Goal: Task Accomplishment & Management: Manage account settings

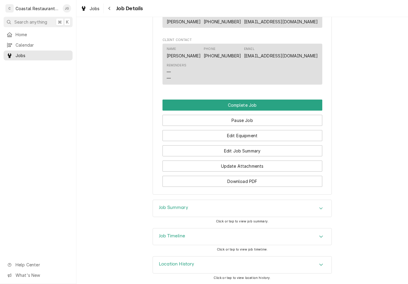
scroll to position [423, 0]
click at [273, 153] on button "Edit Job Summary" at bounding box center [243, 151] width 160 height 11
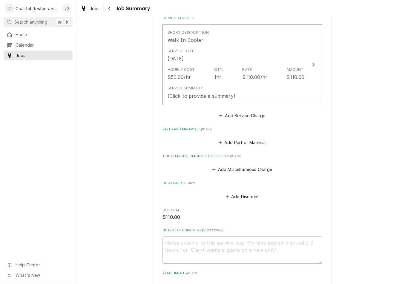
scroll to position [169, 0]
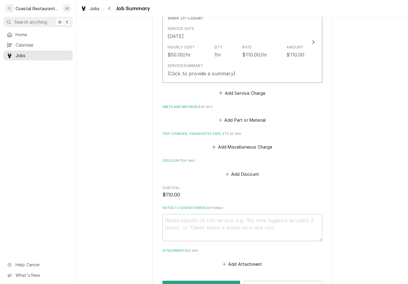
click at [219, 149] on button "Add Miscellaneous Charge" at bounding box center [242, 147] width 62 height 8
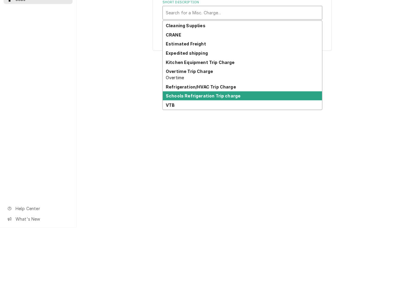
click at [236, 149] on strong "Schools Refrigeration Trip charge" at bounding box center [203, 151] width 75 height 5
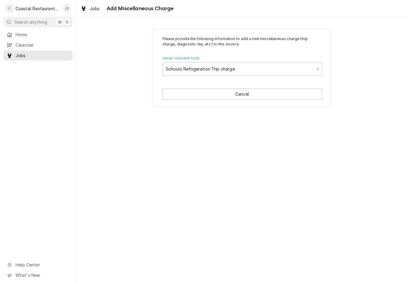
type textarea "x"
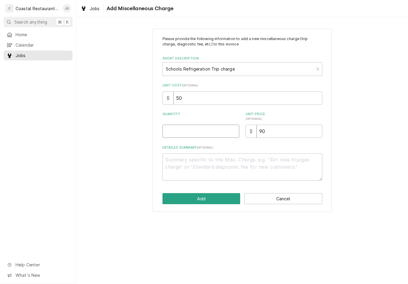
click at [208, 130] on input "Quantity" at bounding box center [201, 131] width 77 height 13
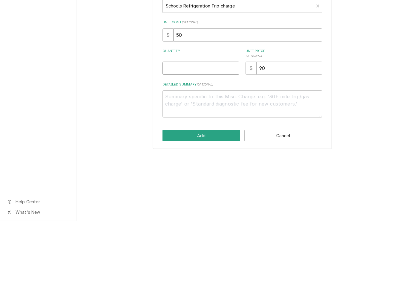
type input "1"
click at [209, 193] on button "Add" at bounding box center [202, 198] width 78 height 11
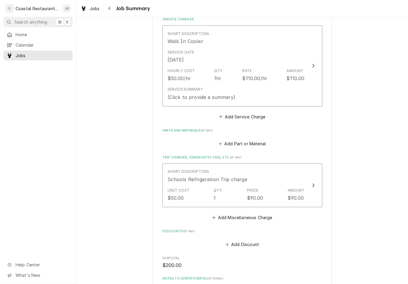
scroll to position [143, 0]
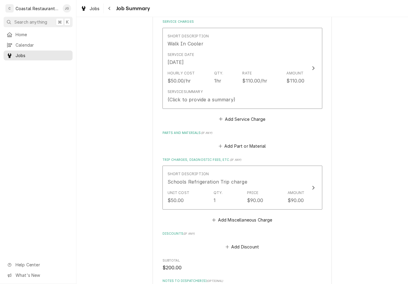
click at [226, 118] on button "Add Service Charge" at bounding box center [242, 119] width 48 height 8
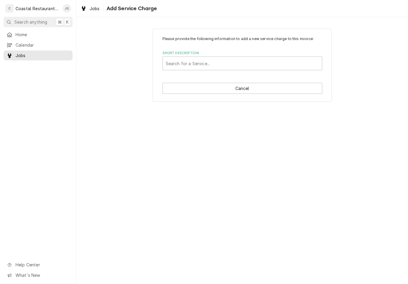
click at [183, 88] on button "Cancel" at bounding box center [243, 88] width 160 height 11
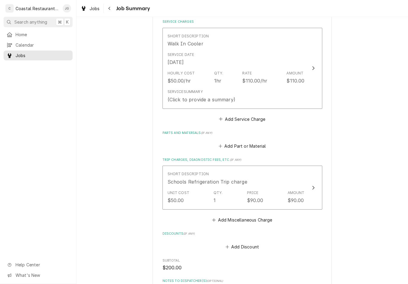
click at [271, 87] on div "Service Summary (Click to provide a summary)" at bounding box center [236, 96] width 137 height 19
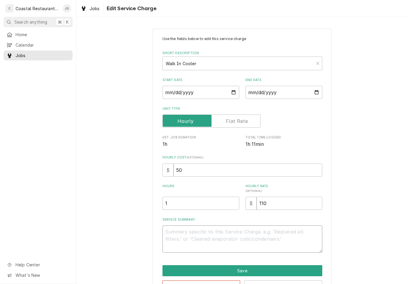
click at [220, 236] on textarea "Service Summary" at bounding box center [243, 238] width 160 height 27
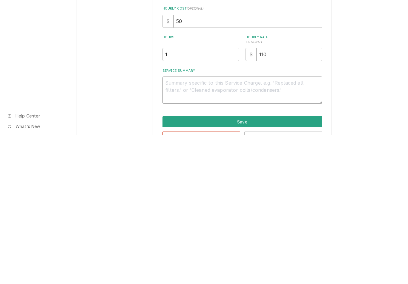
type textarea "x"
type textarea "Ar"
type textarea "x"
type textarea "Arrived"
type textarea "x"
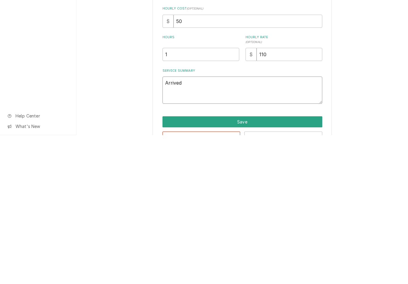
type textarea "Arrived"
type textarea "x"
type textarea "Arrived on"
type textarea "x"
type textarea "Arrived ons"
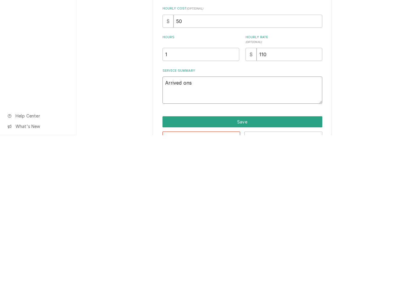
type textarea "x"
type textarea "Arrived onsi"
type textarea "x"
type textarea "Arrived onsit"
type textarea "x"
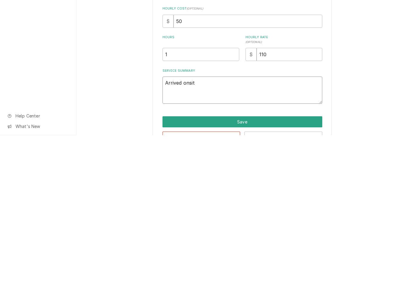
type textarea "Arrived onsite"
type textarea "x"
type textarea "Arrived onsite"
type textarea "x"
type textarea "Arrived onsite c"
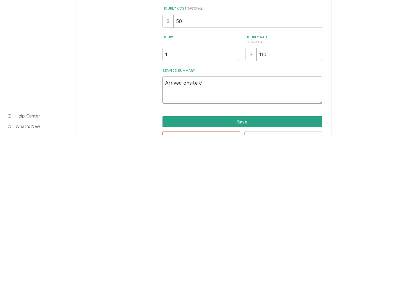
type textarea "x"
type textarea "Arrived onsite che"
type textarea "x"
type textarea "Arrived onsite chec"
type textarea "x"
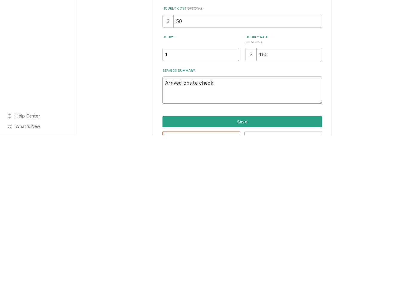
type textarea "Arrived onsite checke"
type textarea "x"
type textarea "Arrived onsite checked"
type textarea "x"
type textarea "Arrived onsite checked"
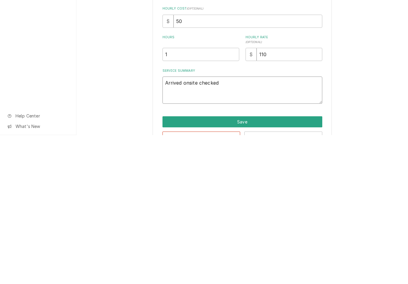
type textarea "x"
type textarea "Arrived onsite checked i"
type textarea "x"
type textarea "Arrived onsite checked in"
type textarea "x"
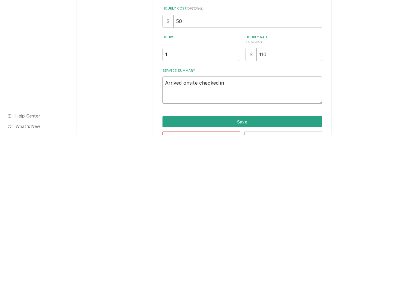
type textarea "Arrived onsite checked in"
type textarea "x"
type textarea "Arrived onsite checked in w"
type textarea "x"
type textarea "Arrived onsite checked in wi"
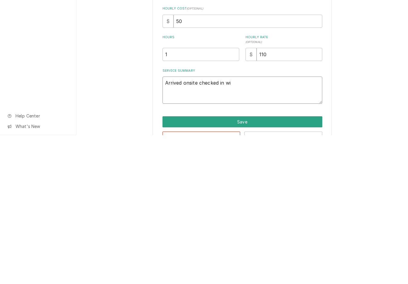
type textarea "x"
type textarea "Arrived onsite checked in wit"
type textarea "x"
type textarea "Arrived onsite checked in with"
type textarea "x"
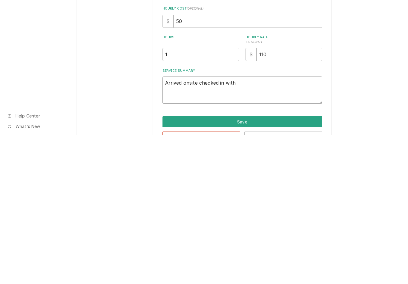
type textarea "Arrived onsite checked in with"
type textarea "x"
type textarea "Arrived onsite checked in with C"
type textarea "x"
type textarea "Arrived onsite checked in with Ca"
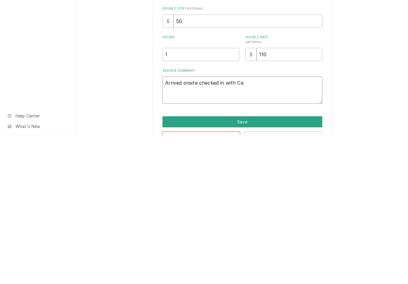
type textarea "x"
type textarea "Arrived onsite checked in with Caf"
type textarea "x"
type textarea "Arrived onsite checked in with Cafe"
type textarea "x"
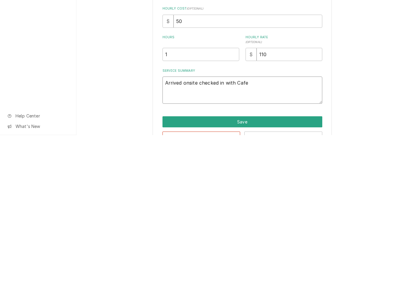
type textarea "Arrived onsite checked in with Cafer"
type textarea "x"
type textarea "Arrived onsite checked in with Cafe"
type textarea "x"
type textarea "Arrived onsite checked in with Cafeteria"
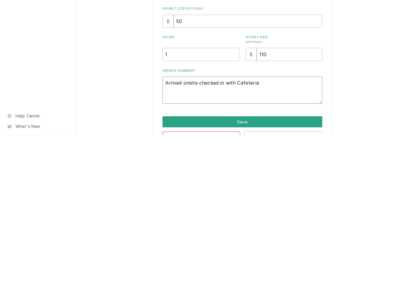
type textarea "x"
type textarea "Arrived onsite checked in with Cafeteria m"
type textarea "x"
type textarea "Arrived onsite checked in with Cafeteria ma"
type textarea "x"
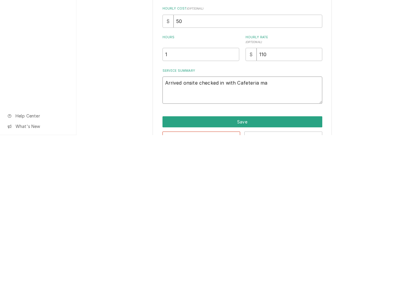
type textarea "Arrived onsite checked in with Cafeteria man"
type textarea "x"
type textarea "Arrived onsite checked in with Cafeteria mana"
type textarea "x"
type textarea "Arrived onsite checked in with Cafeteria manag"
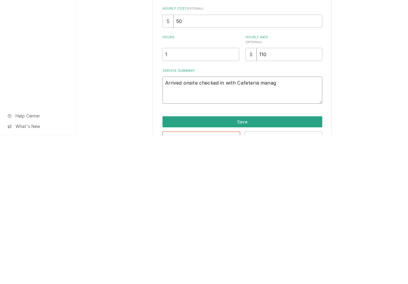
type textarea "x"
type textarea "Arrived onsite checked in with Cafeteria manage"
type textarea "x"
type textarea "Arrived onsite checked in with Cafeteria manager"
type textarea "x"
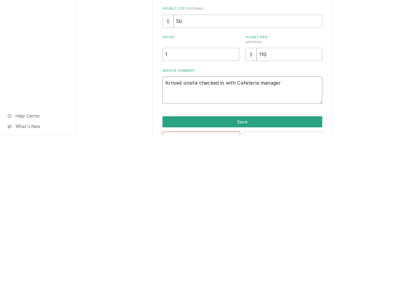
type textarea "Arrived onsite checked in with Cafeteria manager."
type textarea "x"
type textarea "Arrived onsite checked in with Cafeteria manage"
type textarea "x"
type textarea "Arrived onsite checked in with Cafeteria mana"
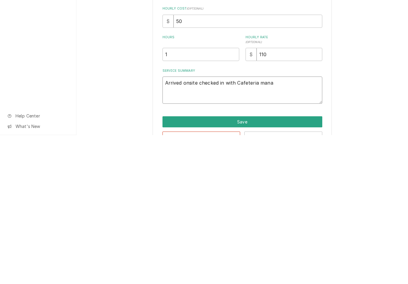
type textarea "x"
type textarea "Arrived onsite checked in with Cafeteria man"
type textarea "x"
type textarea "Arrived onsite checked in with Cafeteria ma"
type textarea "x"
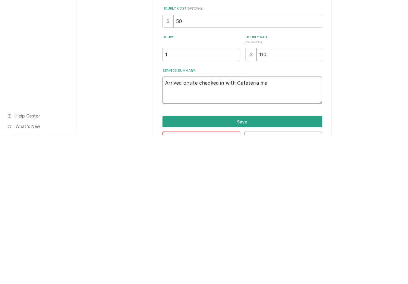
type textarea "Arrived onsite checked in with Cafeteria m"
type textarea "x"
type textarea "Arrived onsite checked in with Cafeteria"
type textarea "x"
type textarea "Arrived onsite checked in with Cafeteria M"
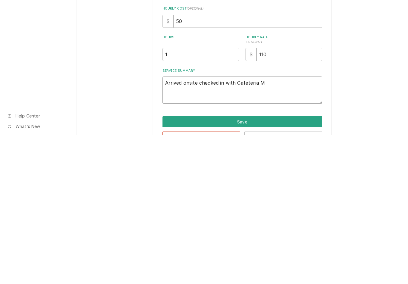
type textarea "x"
type textarea "Arrived onsite checked in with Cafeteria Ma"
type textarea "x"
type textarea "Arrived onsite checked in with Cafeteria Maa"
type textarea "x"
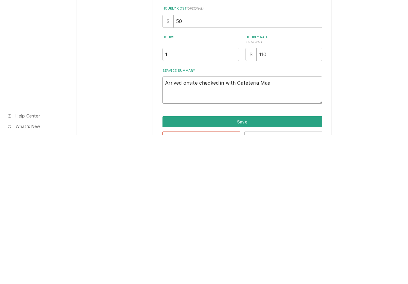
type textarea "Arrived onsite checked in with Cafeteria Maan"
type textarea "x"
type textarea "Arrived onsite checked in with Cafeteria Maang"
type textarea "x"
type textarea "Arrived onsite checked in with Cafeteria Maange"
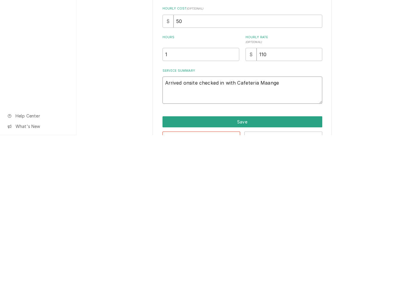
type textarea "x"
type textarea "Arrived onsite checked in with Cafeteria Maanger"
type textarea "x"
type textarea "Arrived onsite checked in with Cafeteria Maange"
type textarea "x"
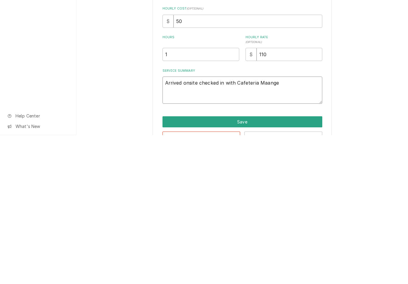
type textarea "Arrived onsite checked in with Cafeteria Maang"
type textarea "x"
type textarea "Arrived onsite checked in with Cafeteria Maa"
type textarea "x"
type textarea "Arrived onsite checked in with Cafeteria Ma"
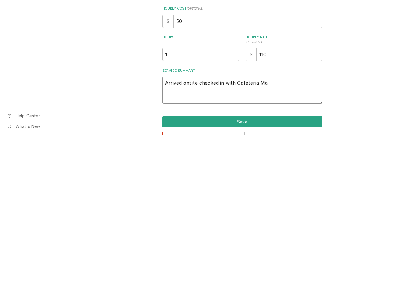
type textarea "x"
type textarea "Arrived onsite checked in with Cafeteria Man"
type textarea "x"
type textarea "Arrived onsite checked in with Cafeteria Mana"
type textarea "x"
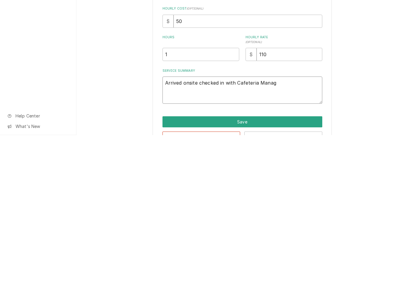
type textarea "Arrived onsite checked in with Cafeteria Manage"
type textarea "x"
type textarea "Arrived onsite checked in with Cafeteria Manager"
type textarea "x"
type textarea "Arrived onsite checked in with Cafeteria Manager."
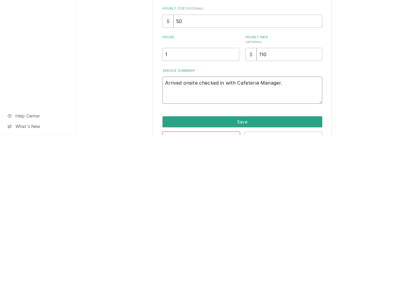
type textarea "x"
type textarea "Arrived onsite checked in with Cafeteria Manager."
type textarea "x"
type textarea "Arrived onsite checked in with Cafeteria Manager. F"
type textarea "x"
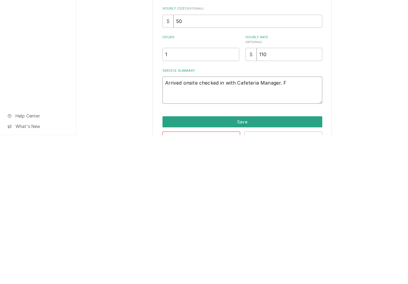
type textarea "Arrived onsite checked in with Cafeteria Manager. Fo"
type textarea "x"
type textarea "Arrived onsite checked in with Cafeteria Manager. Fou"
type textarea "x"
type textarea "Arrived onsite checked in with Cafeteria Manager. Foun"
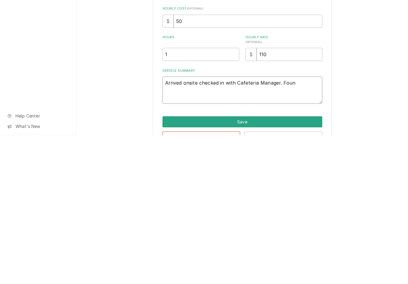
type textarea "x"
type textarea "Arrived onsite checked in with Cafeteria Manager. Found"
type textarea "x"
type textarea "Arrived onsite checked in with Cafeteria Manager. Found"
type textarea "x"
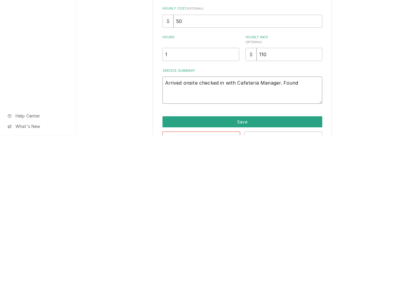
type textarea "Arrived onsite checked in with Cafeteria Manager. Found w"
type textarea "x"
type textarea "Arrived onsite checked in with Cafeteria Manager. Found wa"
type textarea "x"
type textarea "Arrived onsite checked in with Cafeteria Manager. Found wal"
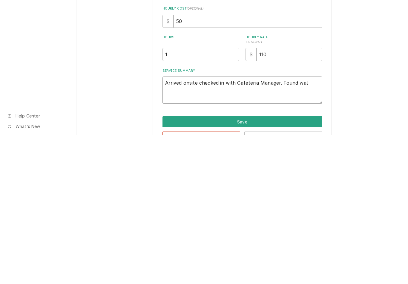
type textarea "x"
type textarea "Arrived onsite checked in with Cafeteria Manager. Found walk"
type textarea "x"
type textarea "Arrived onsite checked in with Cafeteria Manager. Found walk"
type textarea "x"
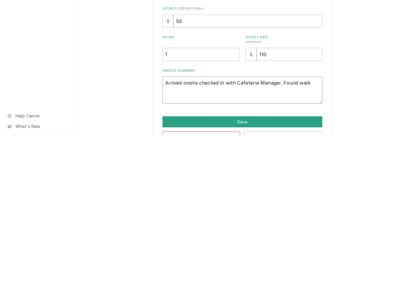
type textarea "Arrived onsite checked in with Cafeteria Manager. Found walk i"
type textarea "x"
type textarea "Arrived onsite checked in with Cafeteria Manager. Found walk in"
type textarea "x"
type textarea "Arrived onsite checked in with Cafeteria Manager. Found walk in"
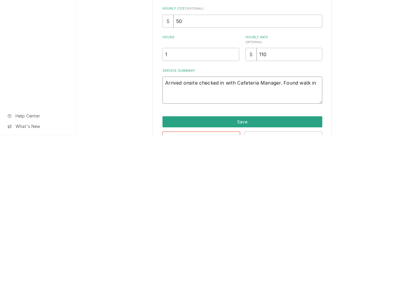
type textarea "x"
type textarea "Arrived onsite checked in with Cafeteria Manager. Found walk in a"
type textarea "x"
type textarea "Arrived onsite checked in with Cafeteria Manager. Found walk in at"
type textarea "x"
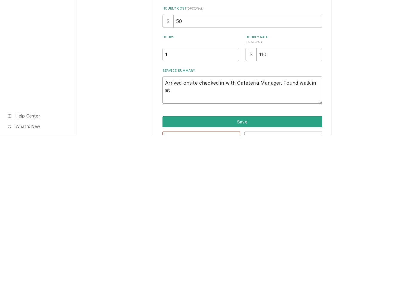
type textarea "Arrived onsite checked in with Cafeteria Manager. Found walk in at 5"
type textarea "x"
type textarea "Arrived onsite checked in with Cafeteria Manager. Found walk in at 57"
type textarea "x"
type textarea "Arrived onsite checked in with Cafeteria Manager. Found walk in at 57F"
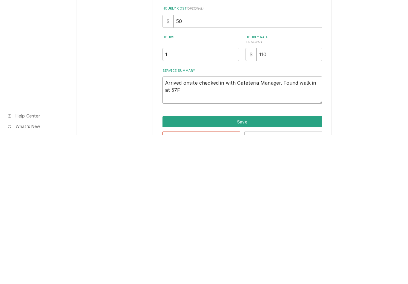
type textarea "x"
type textarea "Arrived onsite checked in with Cafeteria Manager. Found walk in at 57F C"
type textarea "x"
type textarea "Arrived onsite checked in with Cafeteria Manager. Found walk in at 57F Ch"
type textarea "x"
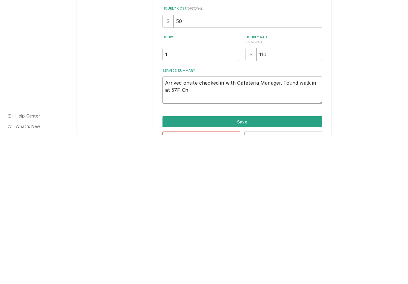
type textarea "Arrived onsite checked in with Cafeteria Manager. Found walk in at 57F Che"
type textarea "x"
type textarea "Arrived onsite checked in with Cafeteria Manager. Found walk in at 57F Chec"
type textarea "x"
type textarea "Arrived onsite checked in with Cafeteria Manager. Found walk in at 57F Check"
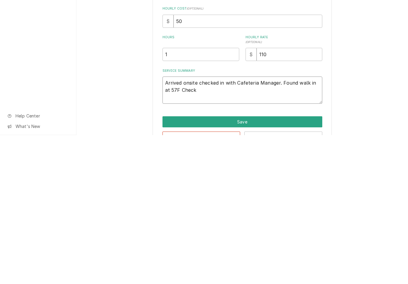
type textarea "x"
type textarea "Arrived onsite checked in with Cafeteria Manager. Found walk in at 57F Checke"
type textarea "x"
type textarea "Arrived onsite checked in with Cafeteria Manager. Found walk in at 57F Checked"
type textarea "x"
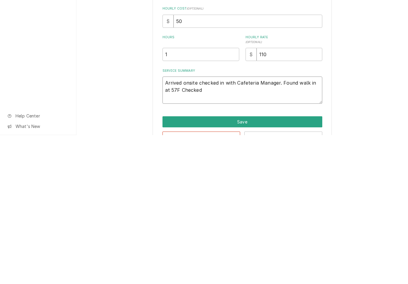
type textarea "Arrived onsite checked in with Cafeteria Manager. Found walk in at 57F Checked"
type textarea "x"
type textarea "Arrived onsite checked in with Cafeteria Manager. Found walk in at 57F Checked c"
type textarea "x"
type textarea "Arrived onsite checked in with Cafeteria Manager. Found walk in at 57F Checked …"
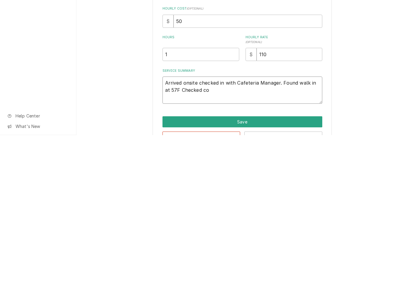
type textarea "x"
type textarea "Arrived onsite checked in with Cafeteria Manager. Found walk in at 57F Checked …"
type textarea "x"
type textarea "Arrived onsite checked in with Cafeteria Manager. Found walk in at 57F Checked …"
type textarea "x"
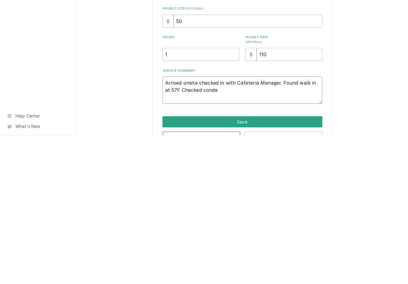
type textarea "Arrived onsite checked in with Cafeteria Manager. Found walk in at 57F Checked …"
type textarea "x"
type textarea "Arrived onsite checked in with Cafeteria Manager. Found walk in at 57F Checked …"
type textarea "x"
type textarea "Arrived onsite checked in with Cafeteria Manager. Found walk in at 57F Checked …"
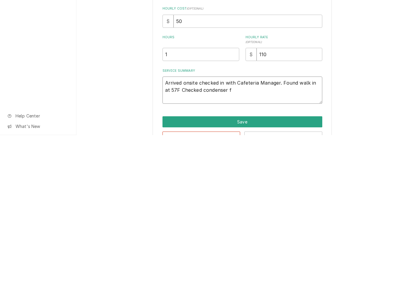
type textarea "x"
type textarea "Arrived onsite checked in with Cafeteria Manager. Found walk in at 57F Checked …"
type textarea "x"
type textarea "Arrived onsite checked in with Cafeteria Manager. Found walk in at 57F Checked …"
type textarea "x"
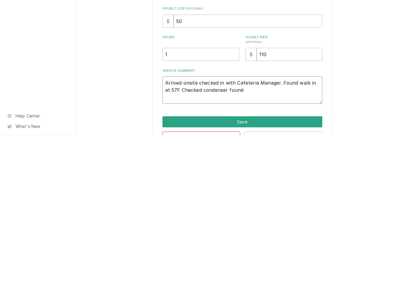
type textarea "Arrived onsite checked in with Cafeteria Manager. Found walk in at 57F Checked …"
type textarea "x"
type textarea "Arrived onsite checked in with Cafeteria Manager. Found walk in at 57F Checked …"
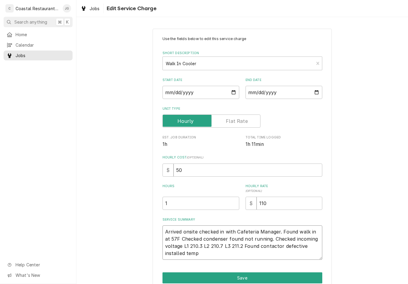
click at [211, 252] on textarea "Arrived onsite checked in with Cafeteria Manager. Found walk in at 57F Checked …" at bounding box center [243, 242] width 160 height 34
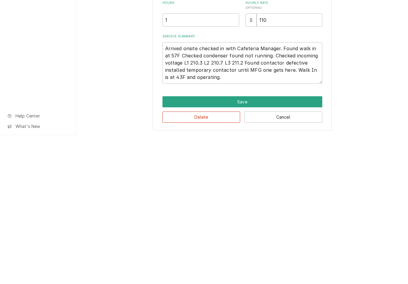
click at [269, 245] on button "Save" at bounding box center [243, 250] width 160 height 11
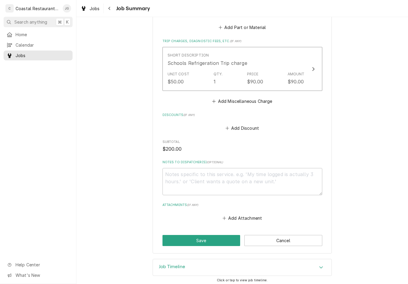
scroll to position [290, 0]
click at [221, 236] on button "Save" at bounding box center [202, 240] width 78 height 11
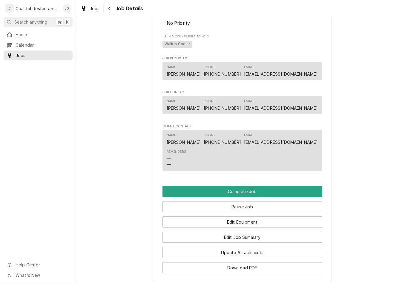
scroll to position [410, 0]
click at [276, 202] on button "Pause Job" at bounding box center [243, 206] width 160 height 11
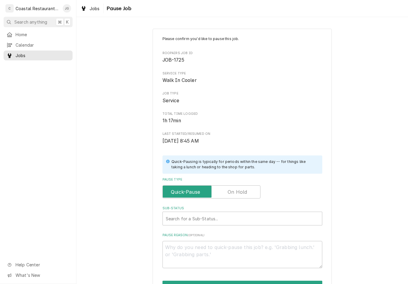
click at [253, 189] on input "Pause Type" at bounding box center [211, 191] width 93 height 13
checkbox input "true"
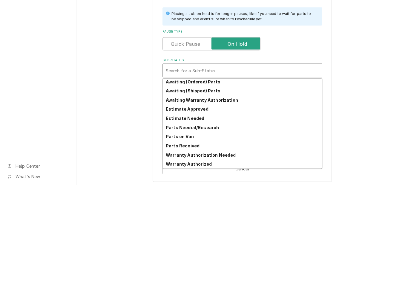
scroll to position [29, 0]
click at [226, 221] on div "Parts Needed/Research" at bounding box center [242, 225] width 159 height 9
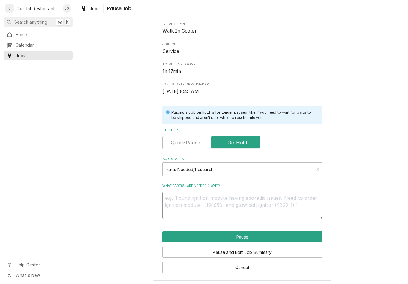
click at [243, 202] on textarea "What part(s) are needed & why?" at bounding box center [243, 205] width 160 height 27
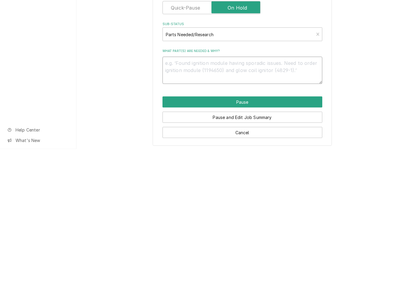
type textarea "x"
type textarea "Ne"
type textarea "x"
type textarea "Nee"
type textarea "x"
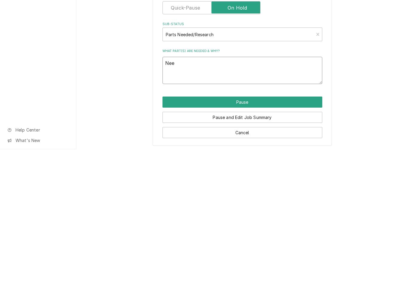
type textarea "Need"
type textarea "x"
type textarea "Need"
type textarea "x"
type textarea "Need c"
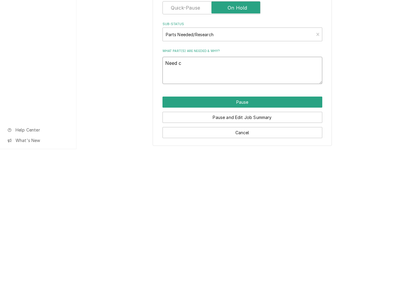
type textarea "x"
type textarea "Need con"
type textarea "x"
type textarea "Need co"
type textarea "x"
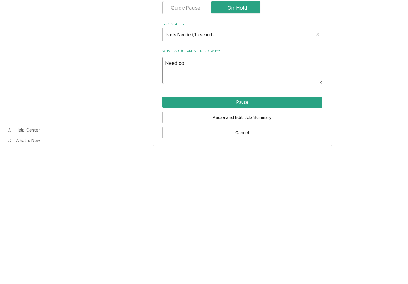
type textarea "Need c"
type textarea "x"
type textarea "Need"
type textarea "x"
type textarea "Need Co"
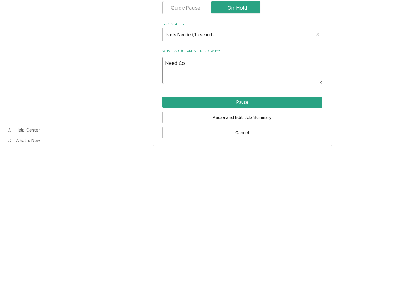
type textarea "x"
type textarea "Need Con"
type textarea "x"
type textarea "Need Conta"
type textarea "x"
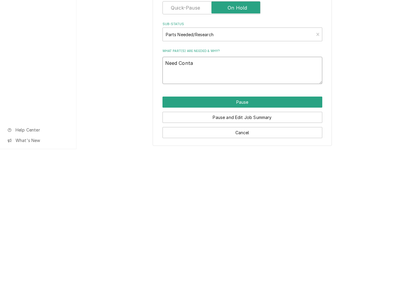
type textarea "Need Contac"
type textarea "x"
type textarea "Need Contact"
type textarea "x"
type textarea "Need Contacto"
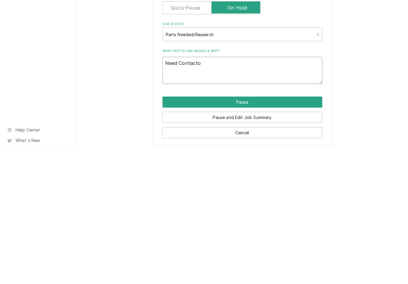
type textarea "x"
type textarea "Need Contactor"
type textarea "x"
type textarea "Need Contactor"
click at [259, 231] on button "Pause" at bounding box center [243, 236] width 160 height 11
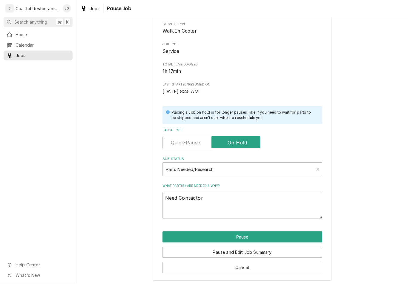
type textarea "x"
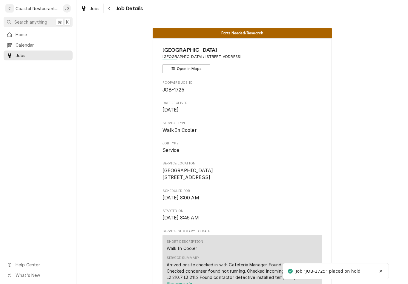
click at [29, 33] on span "Home" at bounding box center [43, 34] width 54 height 6
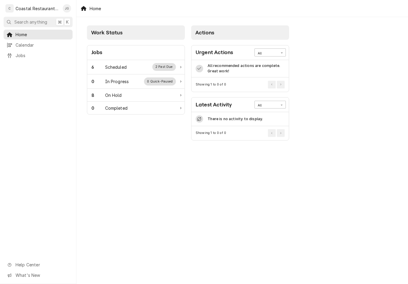
click at [124, 65] on div "Scheduled" at bounding box center [116, 67] width 22 height 6
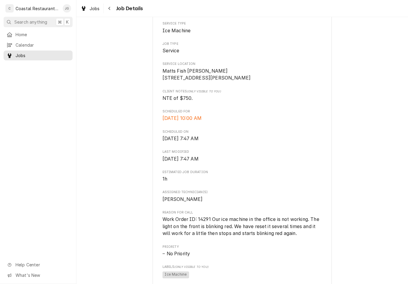
scroll to position [101, 0]
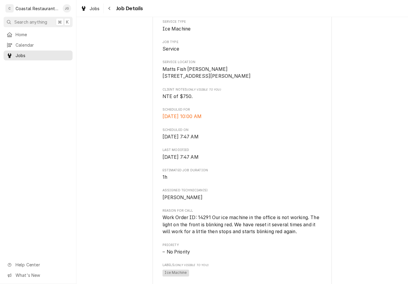
click at [23, 35] on span "Home" at bounding box center [43, 34] width 54 height 6
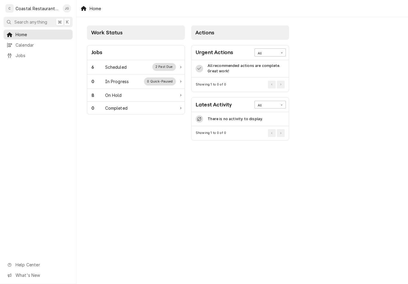
click at [131, 66] on div "6 Scheduled 2 Past Due" at bounding box center [133, 67] width 85 height 8
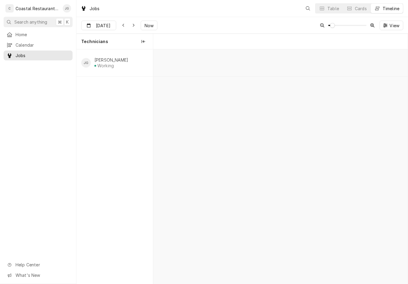
scroll to position [0, 5048]
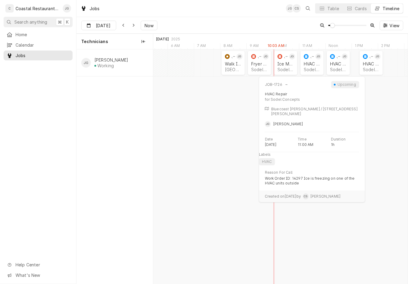
click at [310, 63] on div "HVAC Repair" at bounding box center [312, 63] width 16 height 5
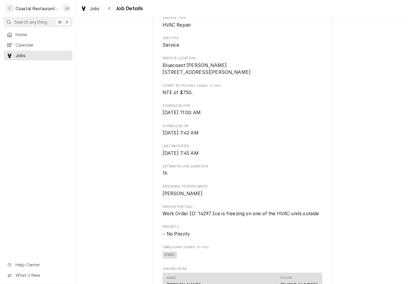
scroll to position [106, 0]
click at [24, 33] on span "Home" at bounding box center [43, 34] width 54 height 6
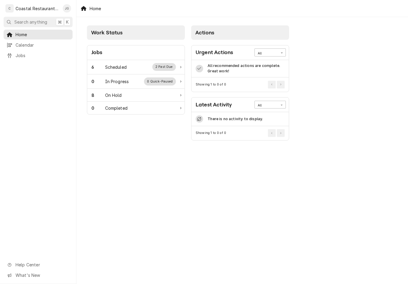
click at [129, 72] on div "6 Scheduled 2 Past Due" at bounding box center [135, 67] width 97 height 14
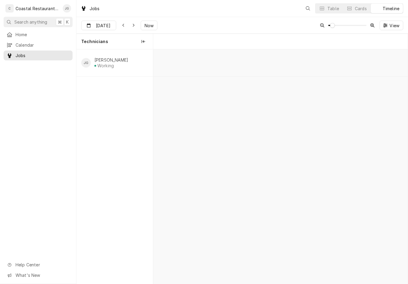
scroll to position [0, 5048]
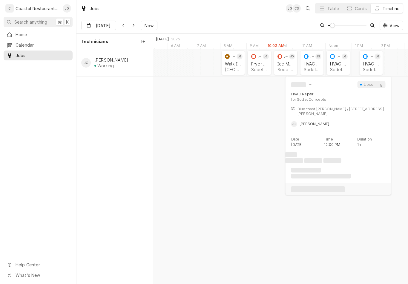
click at [342, 69] on div "Sodel Concepts | Bethany Beach, 19930" at bounding box center [338, 69] width 16 height 5
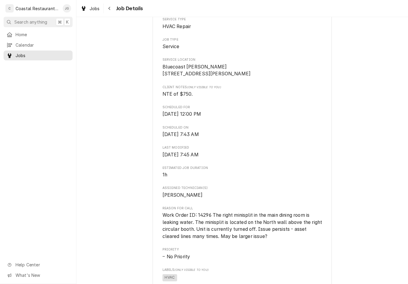
scroll to position [106, 0]
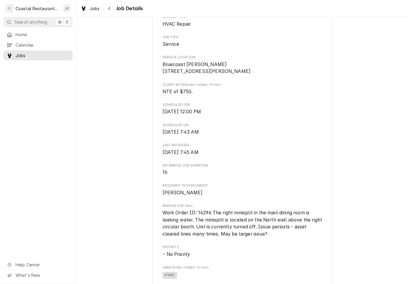
click at [28, 33] on span "Home" at bounding box center [43, 34] width 54 height 6
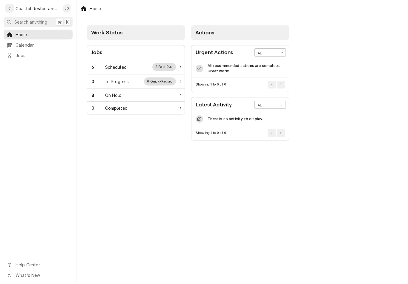
click at [116, 70] on div "Scheduled" at bounding box center [116, 67] width 22 height 6
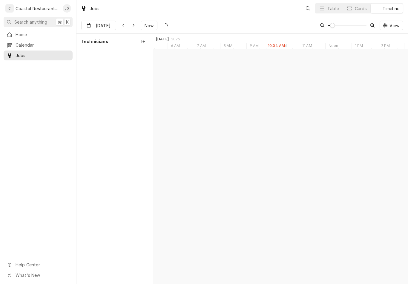
scroll to position [0, 5048]
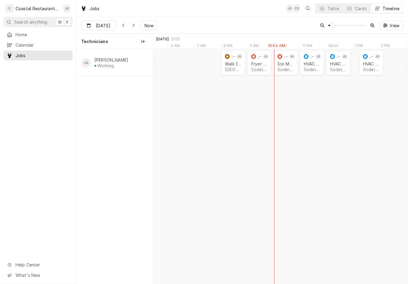
click at [375, 67] on div "Sodel Concepts | [GEOGRAPHIC_DATA], 19944" at bounding box center [371, 69] width 16 height 5
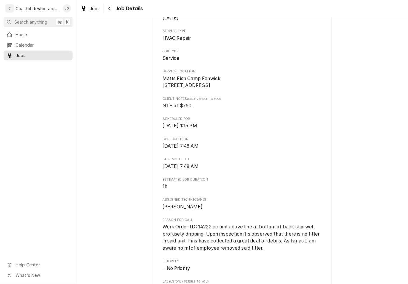
scroll to position [93, 0]
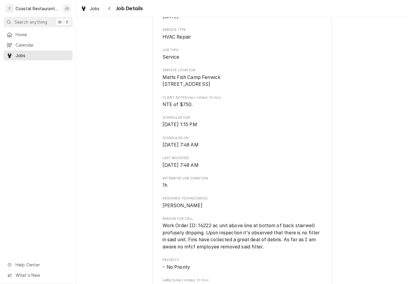
click at [20, 34] on span "Home" at bounding box center [43, 34] width 54 height 6
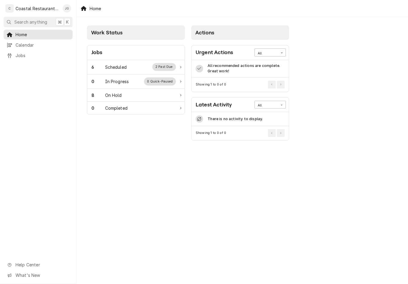
click at [113, 73] on div "6 Scheduled 2 Past Due" at bounding box center [135, 67] width 97 height 14
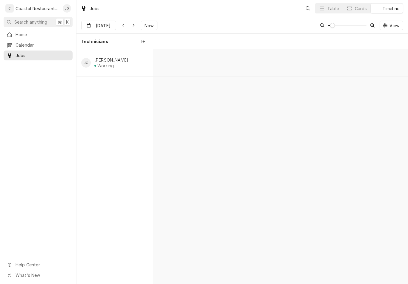
scroll to position [0, 5048]
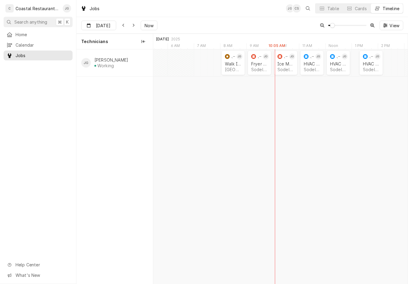
click at [256, 64] on div "Fryer Repair" at bounding box center [259, 63] width 16 height 5
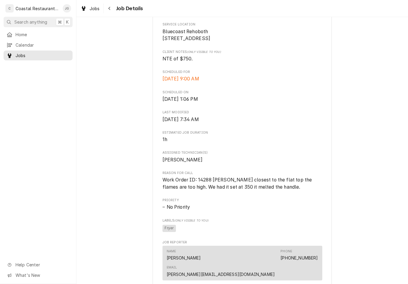
scroll to position [140, 0]
click at [1, 242] on div "Home Calendar Jobs Help Center What's New" at bounding box center [38, 157] width 76 height 254
